Goal: Task Accomplishment & Management: Manage account settings

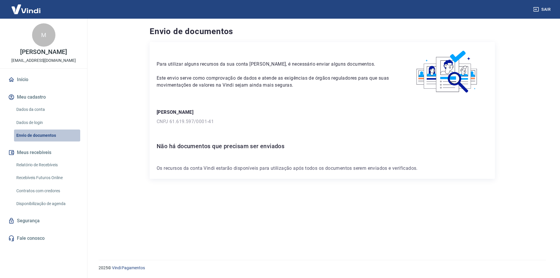
click at [28, 133] on link "Envio de documentos" at bounding box center [47, 136] width 66 height 12
click at [29, 108] on link "Dados da conta" at bounding box center [47, 110] width 66 height 12
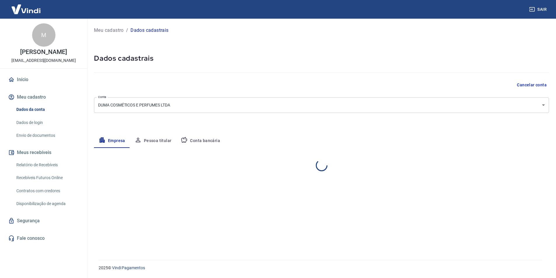
select select "GO"
select select "business"
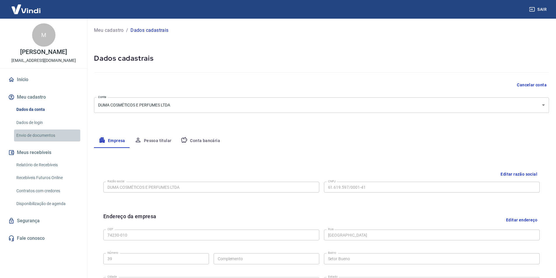
click at [36, 137] on link "Envio de documentos" at bounding box center [47, 136] width 66 height 12
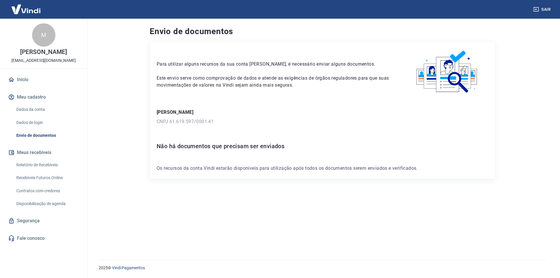
click at [111, 135] on main "Envio de documentos Para utilizar alguns recursos da sua conta Vindi, é necessá…" at bounding box center [323, 148] width 476 height 259
click at [24, 110] on link "Dados da conta" at bounding box center [47, 110] width 66 height 12
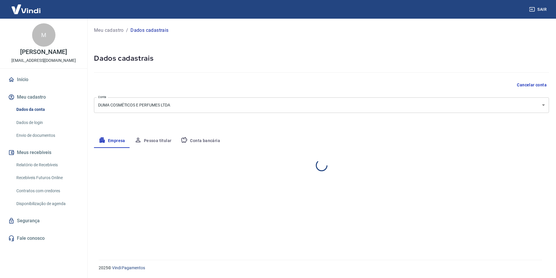
select select "GO"
select select "business"
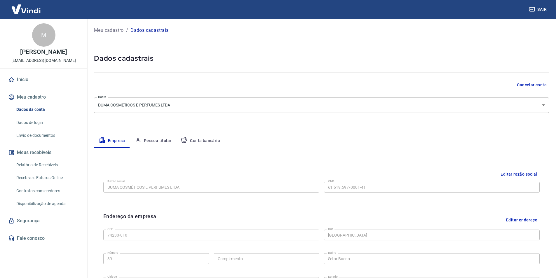
click at [32, 135] on link "Envio de documentos" at bounding box center [47, 136] width 66 height 12
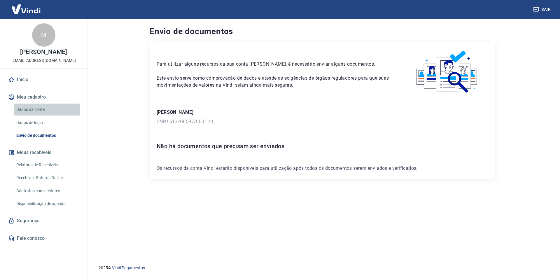
click at [31, 110] on link "Dados da conta" at bounding box center [47, 110] width 66 height 12
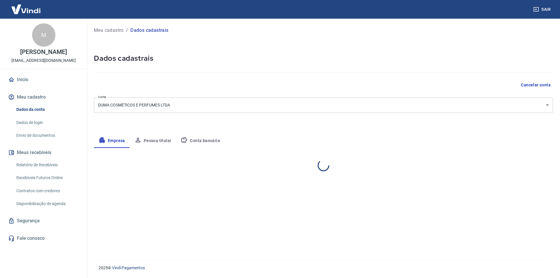
select select "GO"
select select "business"
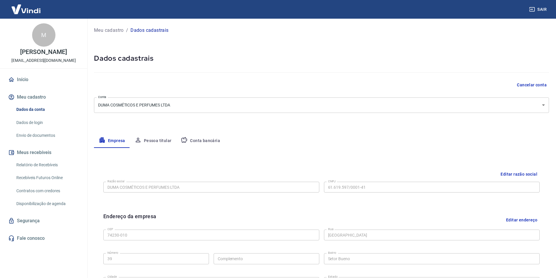
click at [31, 137] on link "Envio de documentos" at bounding box center [47, 136] width 66 height 12
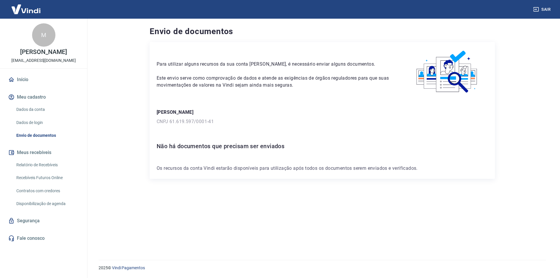
click at [44, 109] on link "Dados da conta" at bounding box center [47, 110] width 66 height 12
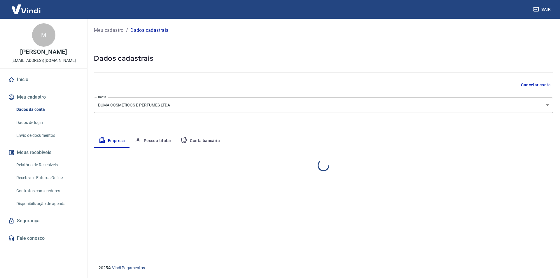
select select "GO"
select select "business"
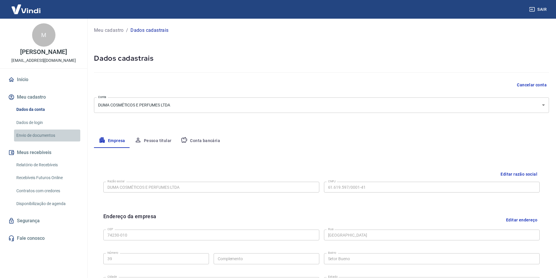
click at [32, 135] on link "Envio de documentos" at bounding box center [47, 136] width 66 height 12
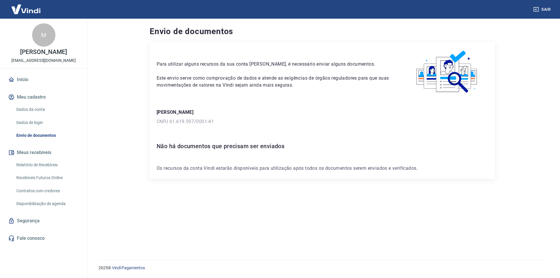
drag, startPoint x: 338, startPoint y: 226, endPoint x: 270, endPoint y: 212, distance: 69.7
click at [336, 226] on div "Para utilizar alguns recursos da sua conta [PERSON_NAME], é necessário enviar a…" at bounding box center [322, 144] width 345 height 204
click at [31, 137] on link "Envio de documentos" at bounding box center [47, 136] width 66 height 12
click at [24, 123] on link "Dados de login" at bounding box center [47, 123] width 66 height 12
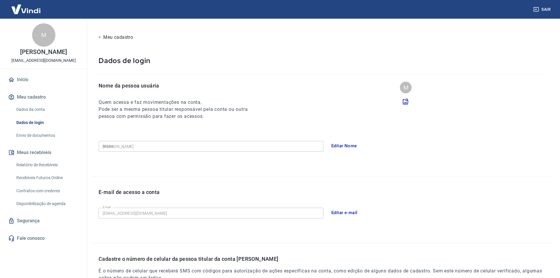
type input "[PHONE_NUMBER]"
click at [35, 135] on link "Envio de documentos" at bounding box center [47, 136] width 66 height 12
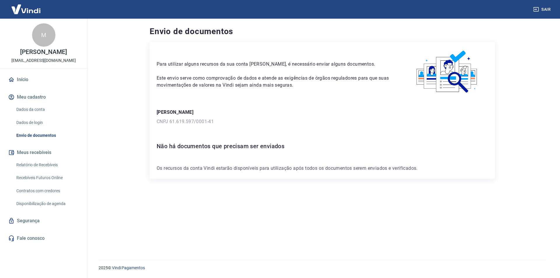
click at [35, 120] on link "Dados de login" at bounding box center [47, 123] width 66 height 12
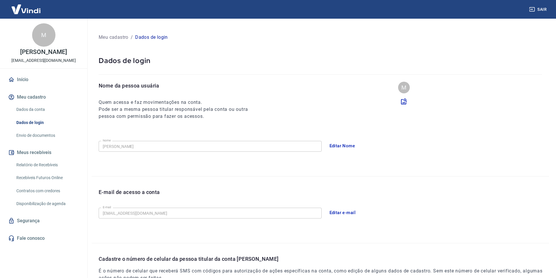
click at [38, 135] on link "Envio de documentos" at bounding box center [47, 136] width 66 height 12
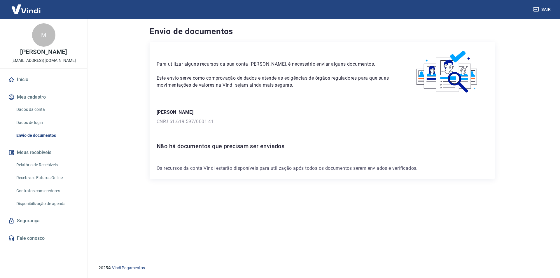
click at [34, 106] on link "Dados da conta" at bounding box center [47, 110] width 66 height 12
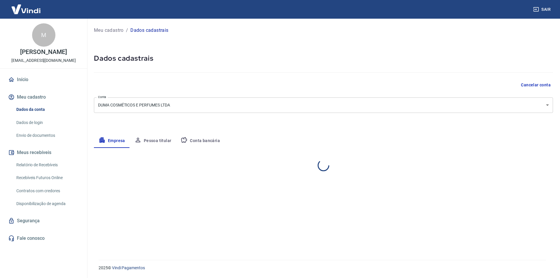
select select "GO"
select select "business"
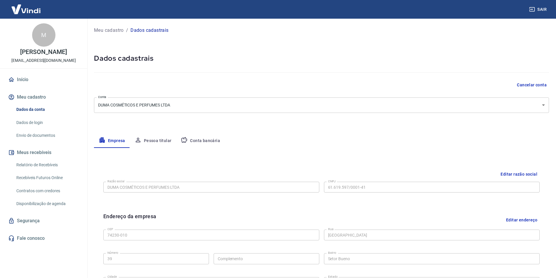
click at [40, 135] on link "Envio de documentos" at bounding box center [47, 136] width 66 height 12
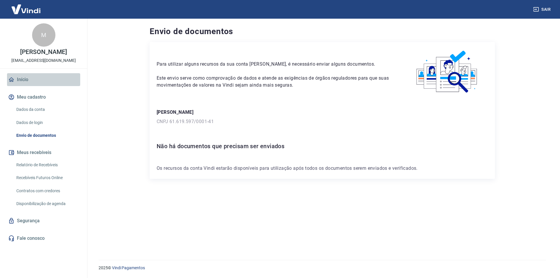
click at [29, 75] on link "Início" at bounding box center [43, 79] width 73 height 13
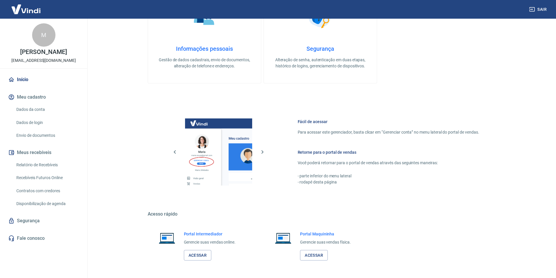
scroll to position [237, 0]
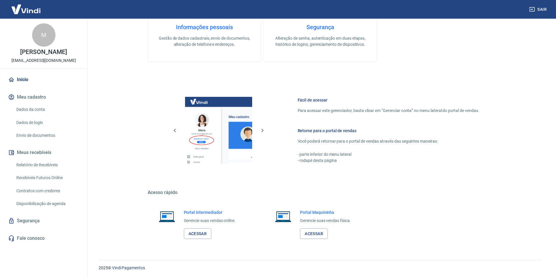
click at [24, 104] on link "Dados da conta" at bounding box center [47, 110] width 66 height 12
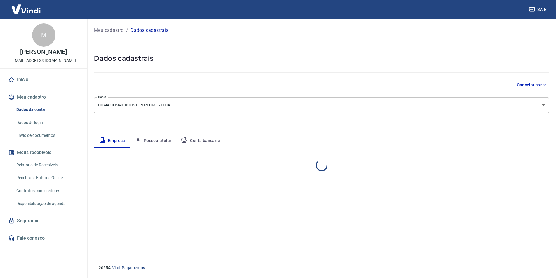
select select "GO"
select select "business"
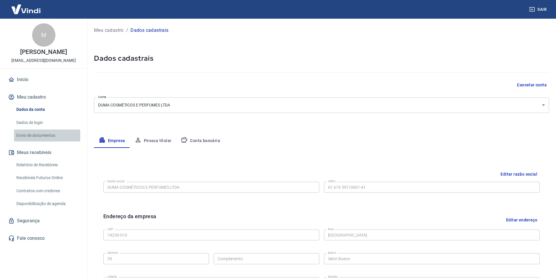
click at [39, 136] on link "Envio de documentos" at bounding box center [47, 136] width 66 height 12
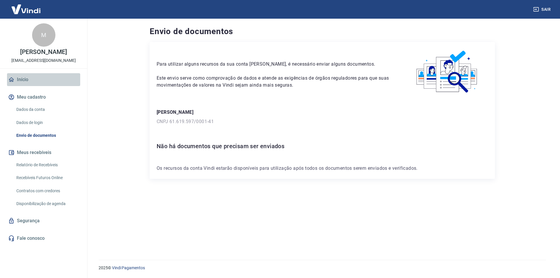
click at [34, 77] on link "Início" at bounding box center [43, 79] width 73 height 13
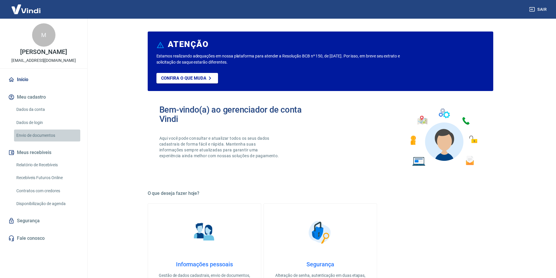
click at [22, 137] on link "Envio de documentos" at bounding box center [47, 136] width 66 height 12
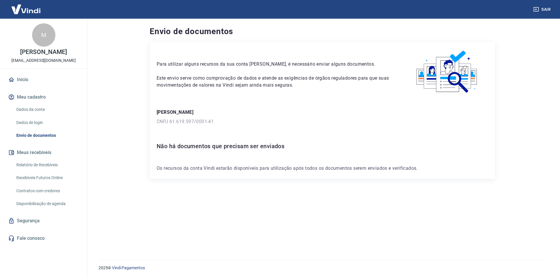
click at [20, 107] on link "Dados da conta" at bounding box center [47, 110] width 66 height 12
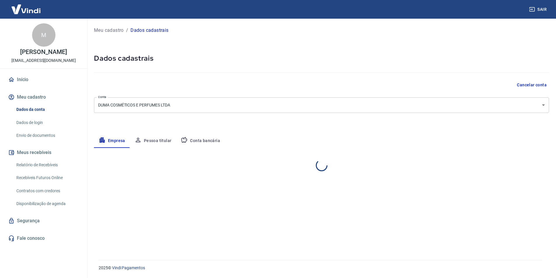
select select "GO"
select select "business"
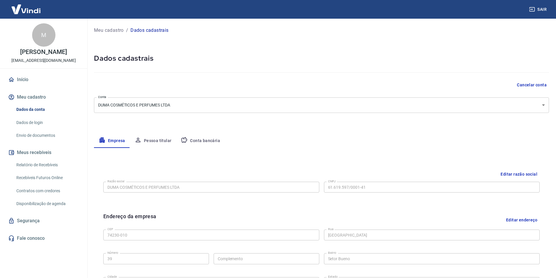
click at [31, 135] on link "Envio de documentos" at bounding box center [47, 136] width 66 height 12
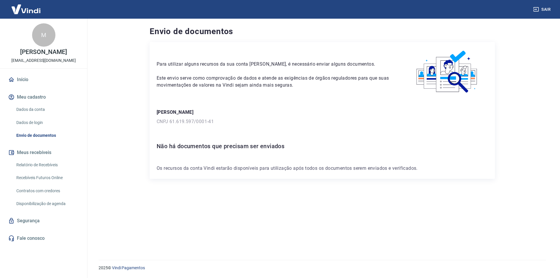
click at [35, 105] on link "Dados da conta" at bounding box center [47, 110] width 66 height 12
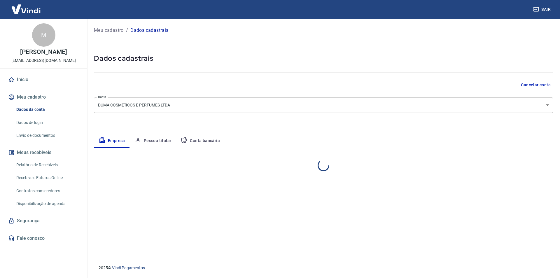
select select "GO"
select select "business"
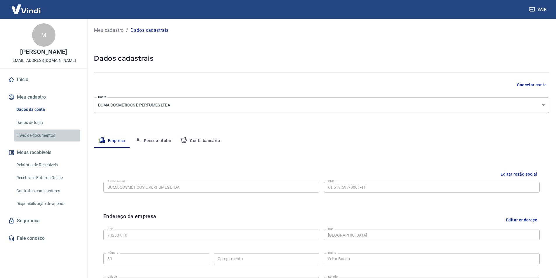
click at [41, 137] on link "Envio de documentos" at bounding box center [47, 136] width 66 height 12
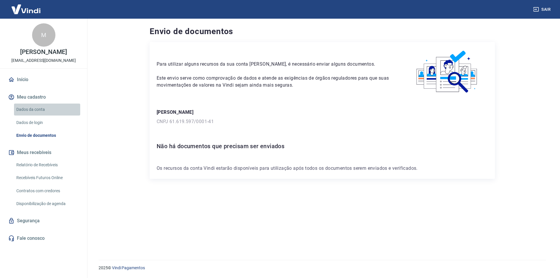
click at [29, 112] on link "Dados da conta" at bounding box center [47, 110] width 66 height 12
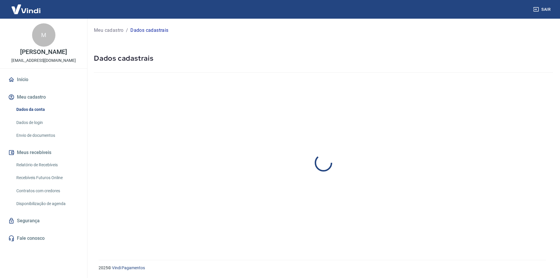
select select "GO"
select select "business"
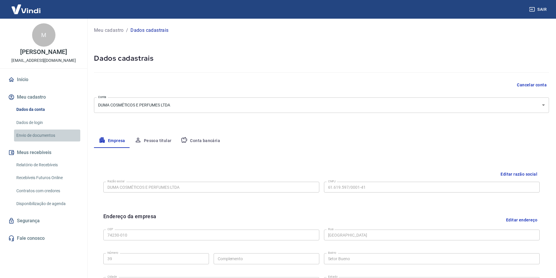
click at [32, 137] on link "Envio de documentos" at bounding box center [47, 136] width 66 height 12
